Goal: Task Accomplishment & Management: Manage account settings

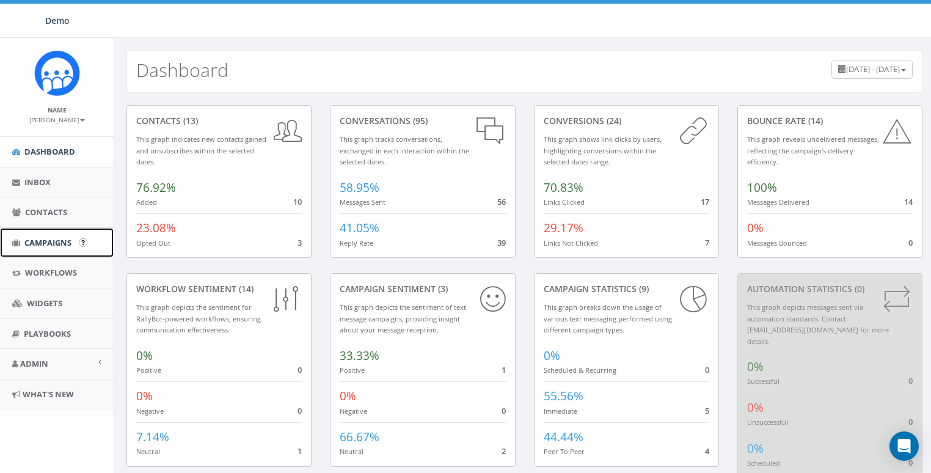
click at [46, 246] on span "Campaigns" at bounding box center [47, 242] width 47 height 11
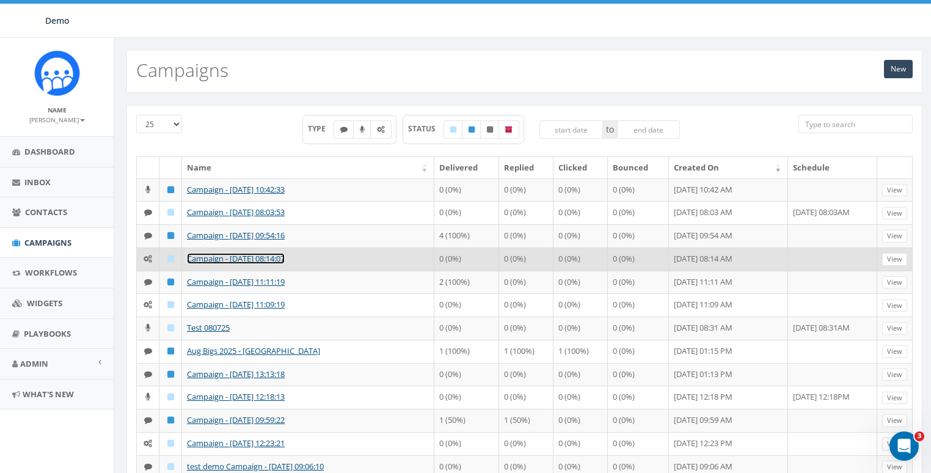
click at [225, 264] on link "Campaign - 08/27/2025, 08:14:07" at bounding box center [236, 258] width 98 height 11
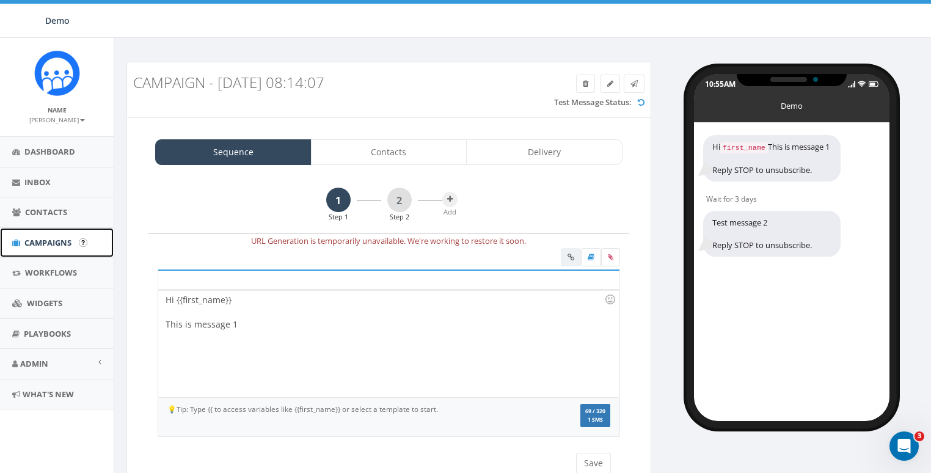
click at [32, 237] on span "Campaigns" at bounding box center [47, 242] width 47 height 11
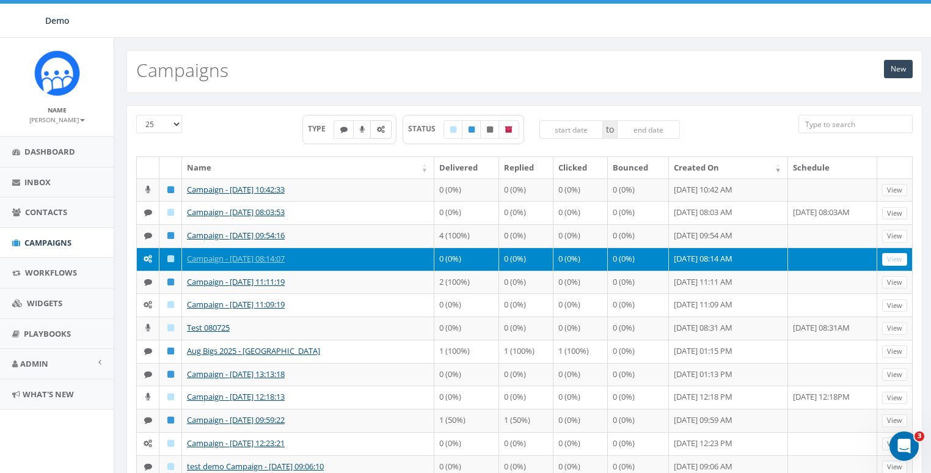
click at [380, 128] on icon at bounding box center [381, 129] width 8 height 7
checkbox input "true"
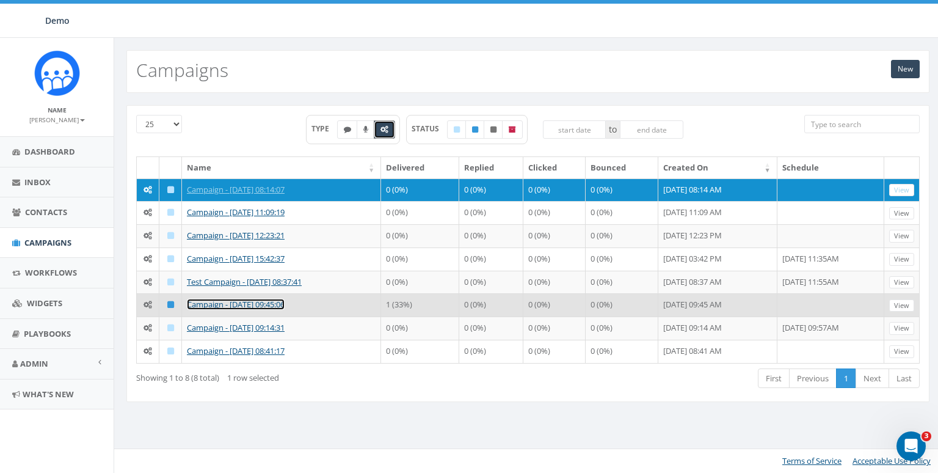
click at [226, 301] on link "Campaign - 05/28/2025, 09:45:06" at bounding box center [236, 304] width 98 height 11
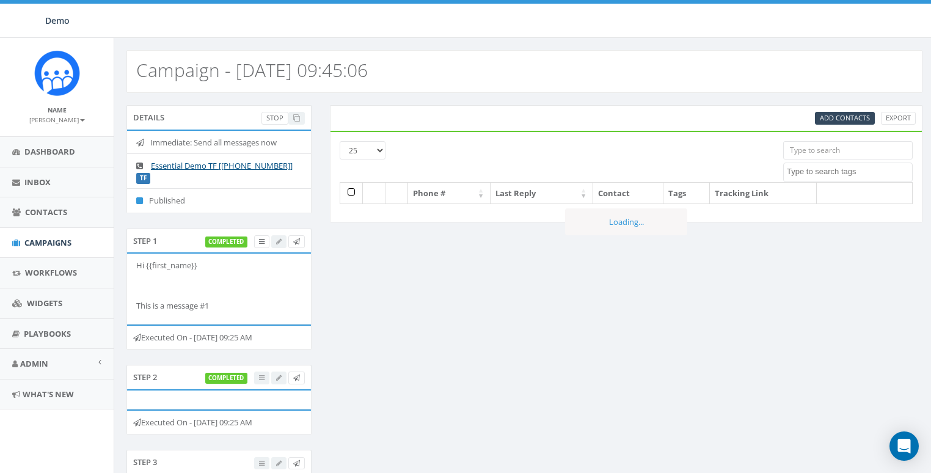
select select
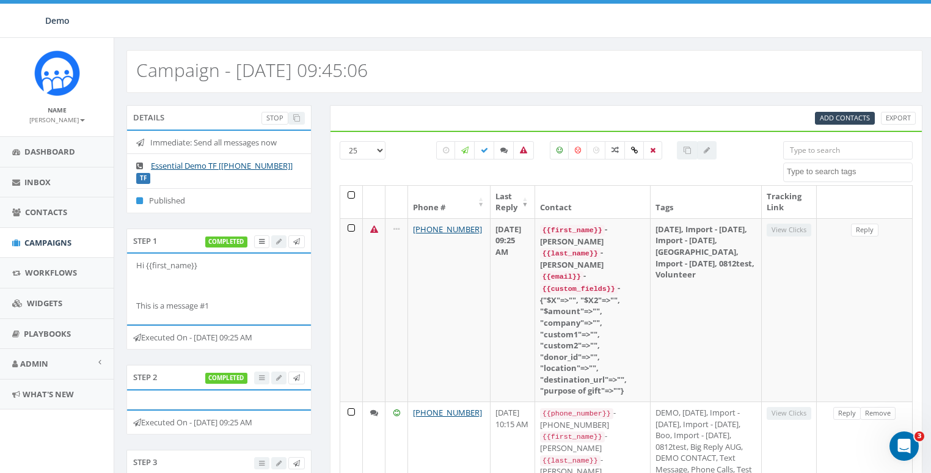
click at [240, 120] on div "Details Stop" at bounding box center [218, 117] width 185 height 24
click at [275, 117] on link "Stop" at bounding box center [274, 118] width 27 height 13
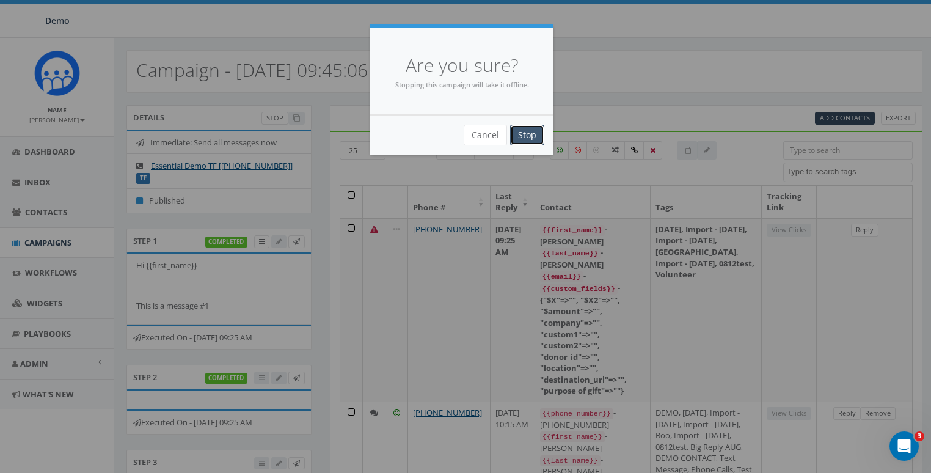
click at [529, 136] on input "Stop" at bounding box center [527, 135] width 34 height 21
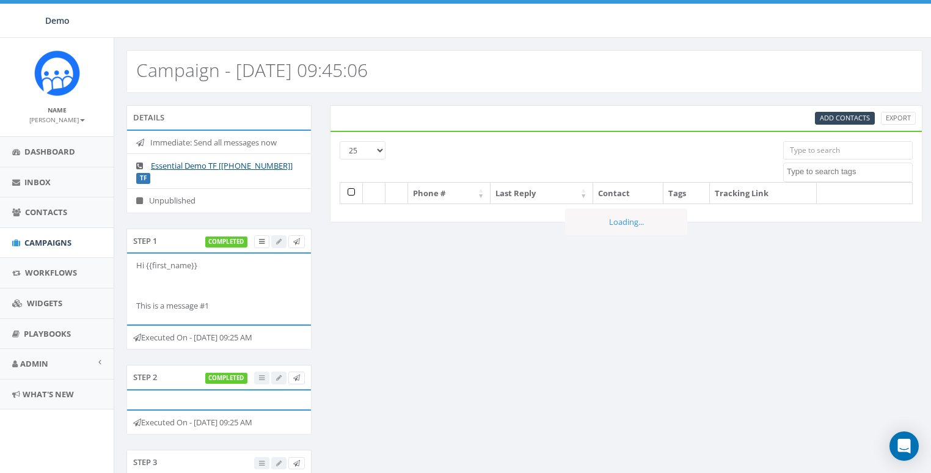
select select
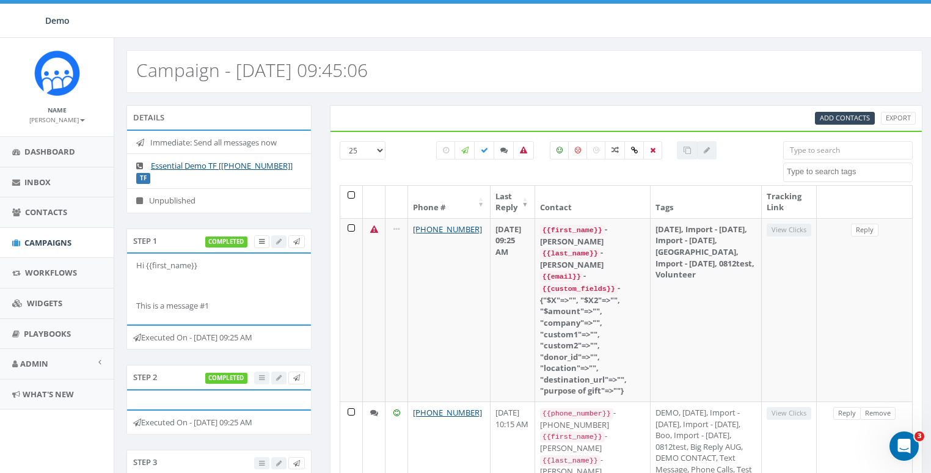
click at [244, 115] on div "Details" at bounding box center [218, 117] width 185 height 24
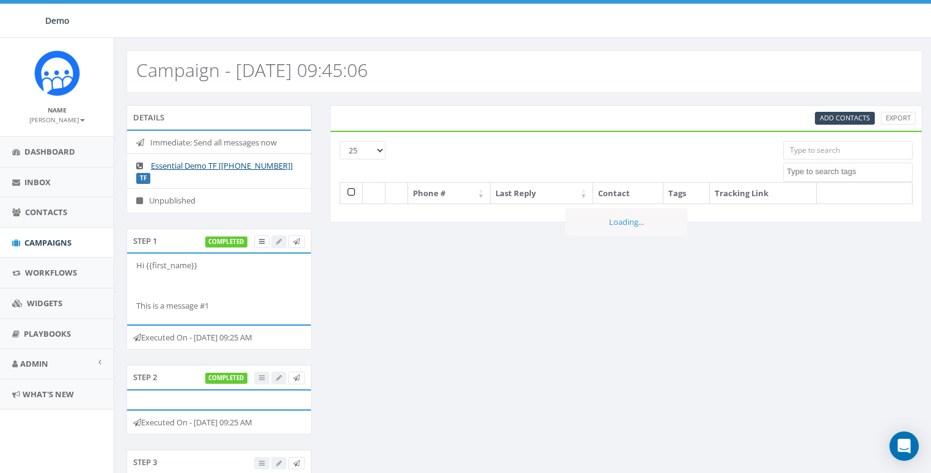
select select
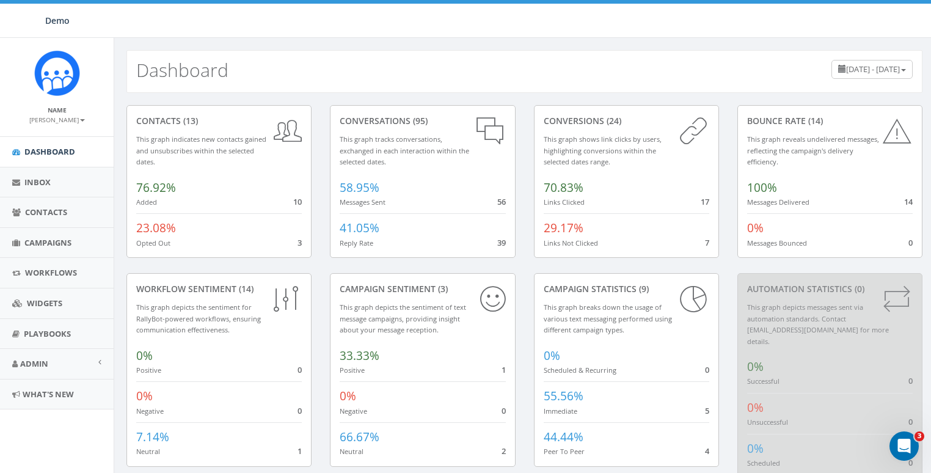
click at [64, 120] on small "[PERSON_NAME]" at bounding box center [57, 119] width 56 height 9
click at [53, 147] on link "Sign Out" at bounding box center [61, 153] width 97 height 15
